Goal: Find specific page/section: Find specific page/section

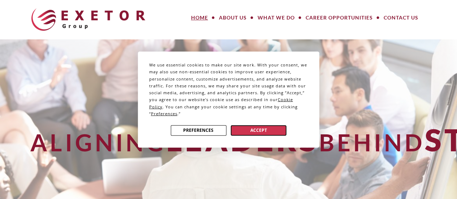
click at [271, 128] on button "Accept" at bounding box center [259, 130] width 56 height 10
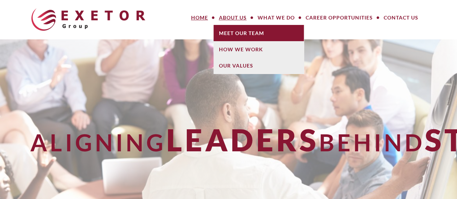
click at [234, 30] on link "Meet Our Team" at bounding box center [259, 33] width 90 height 16
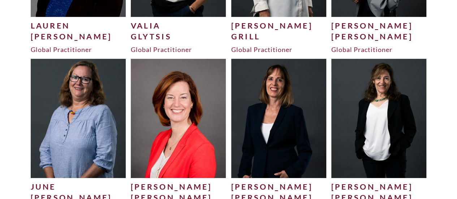
scroll to position [1148, 0]
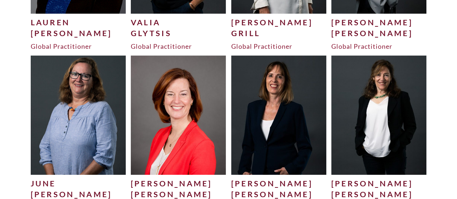
click at [149, 185] on div "Julia" at bounding box center [178, 183] width 95 height 11
